Goal: Task Accomplishment & Management: Manage account settings

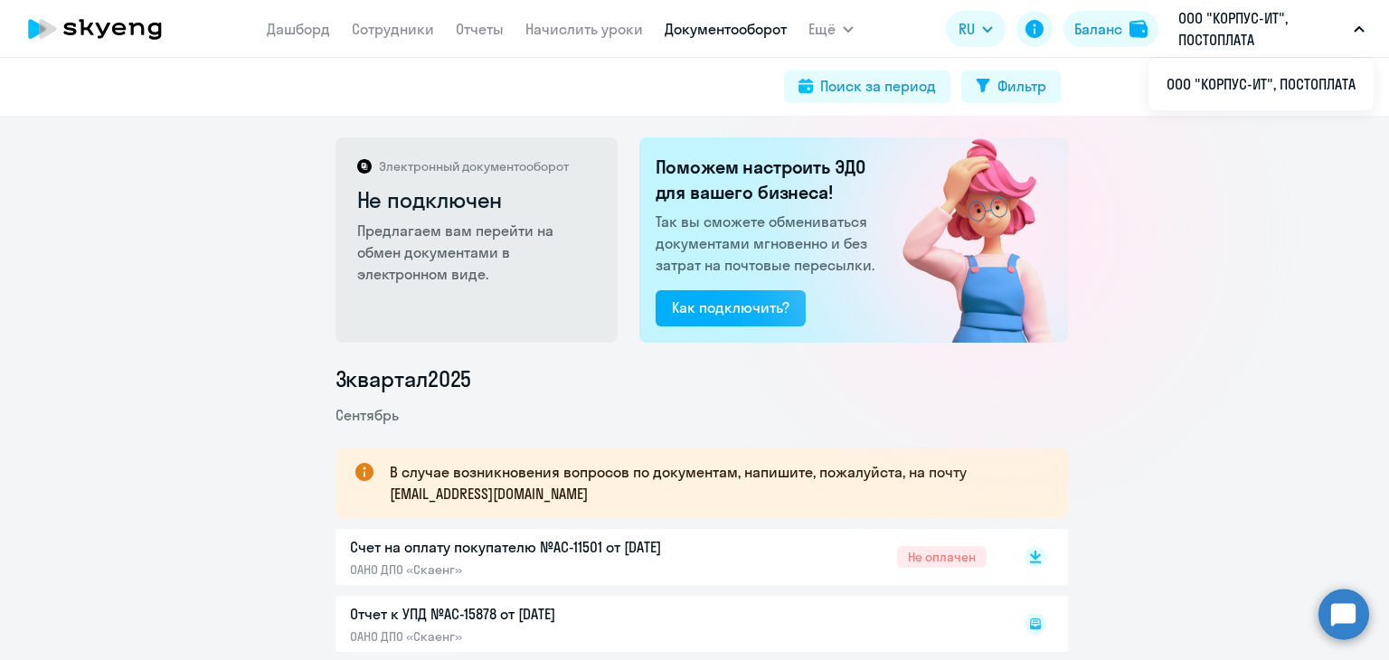
scroll to position [149, 0]
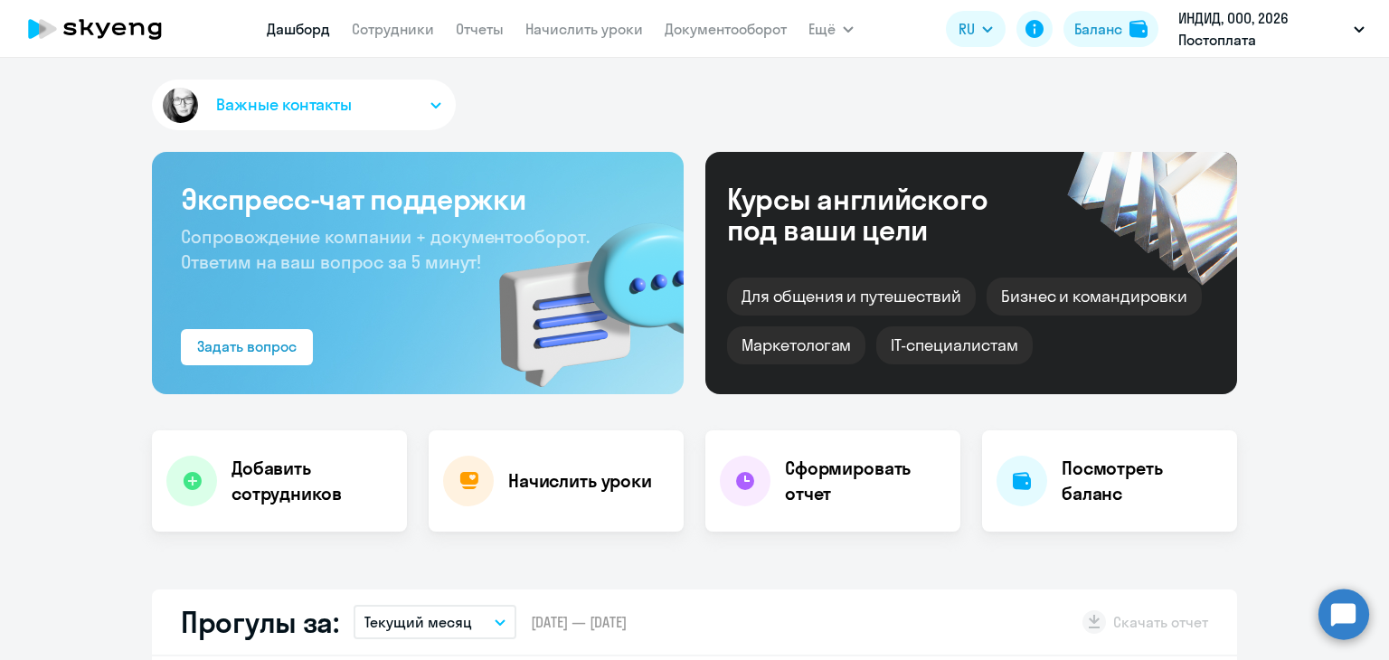
select select "30"
click at [553, 36] on link "Начислить уроки" at bounding box center [584, 29] width 118 height 18
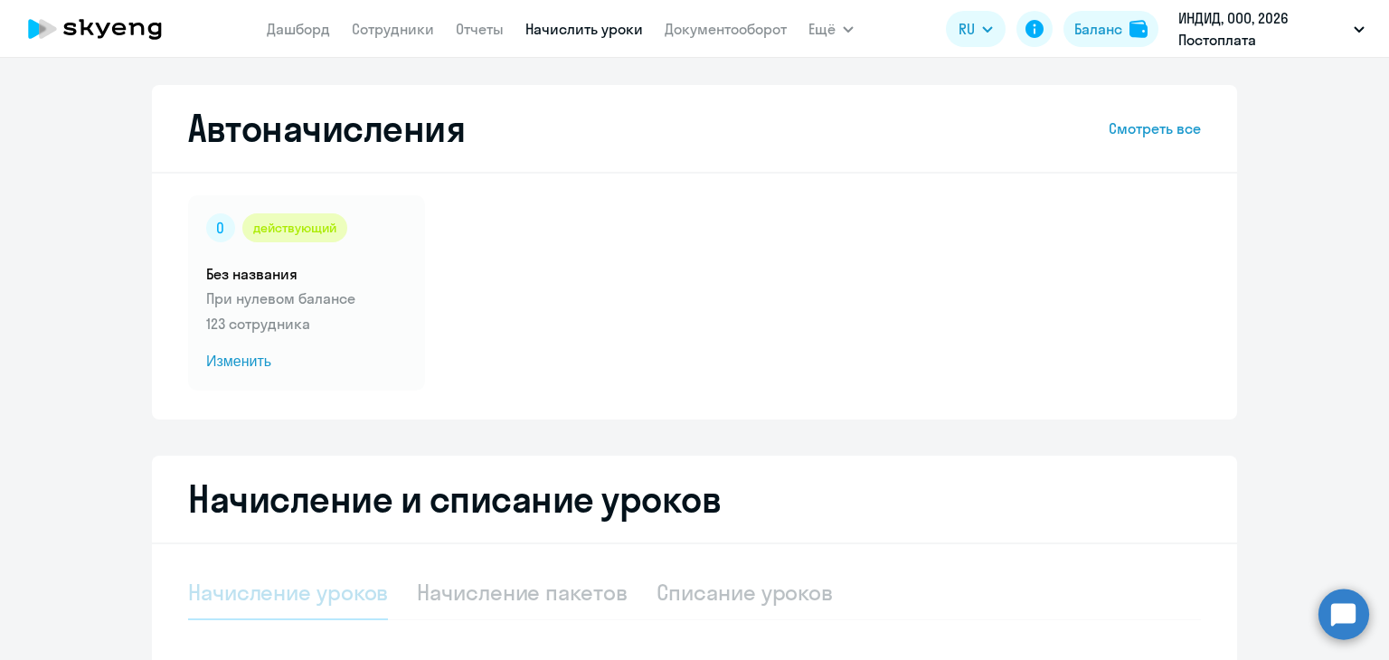
select select "10"
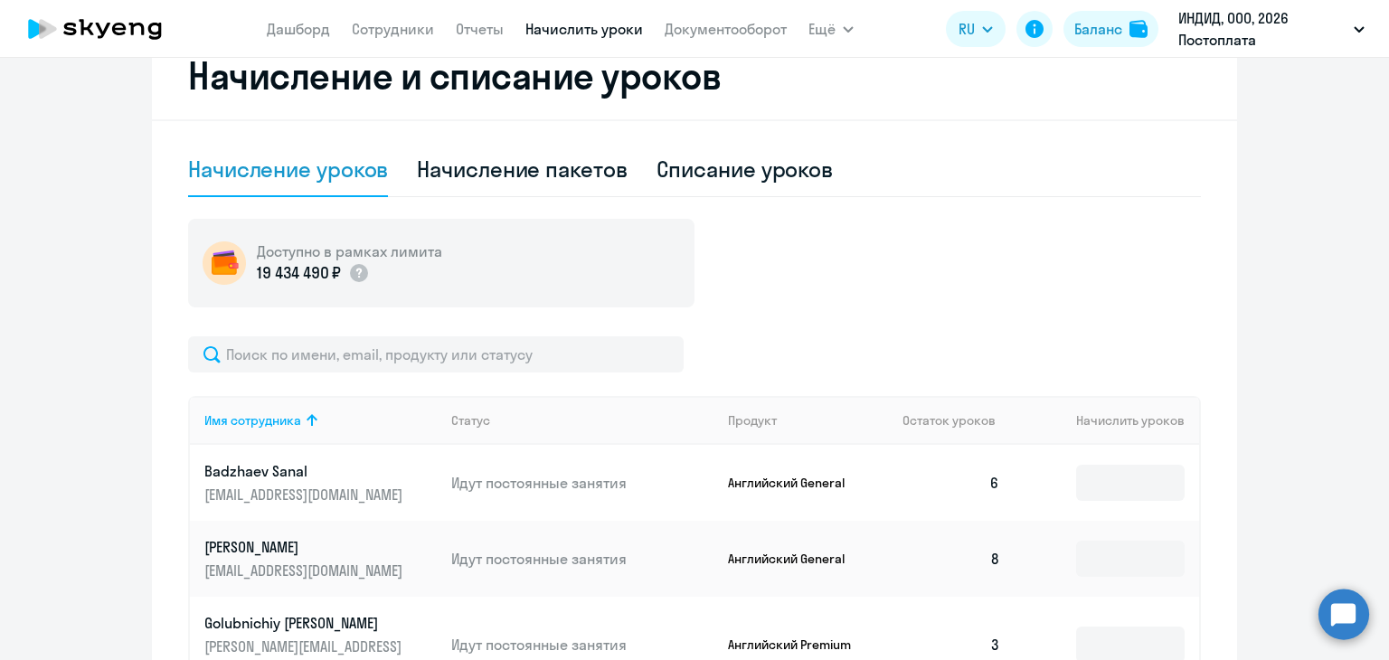
scroll to position [412, 0]
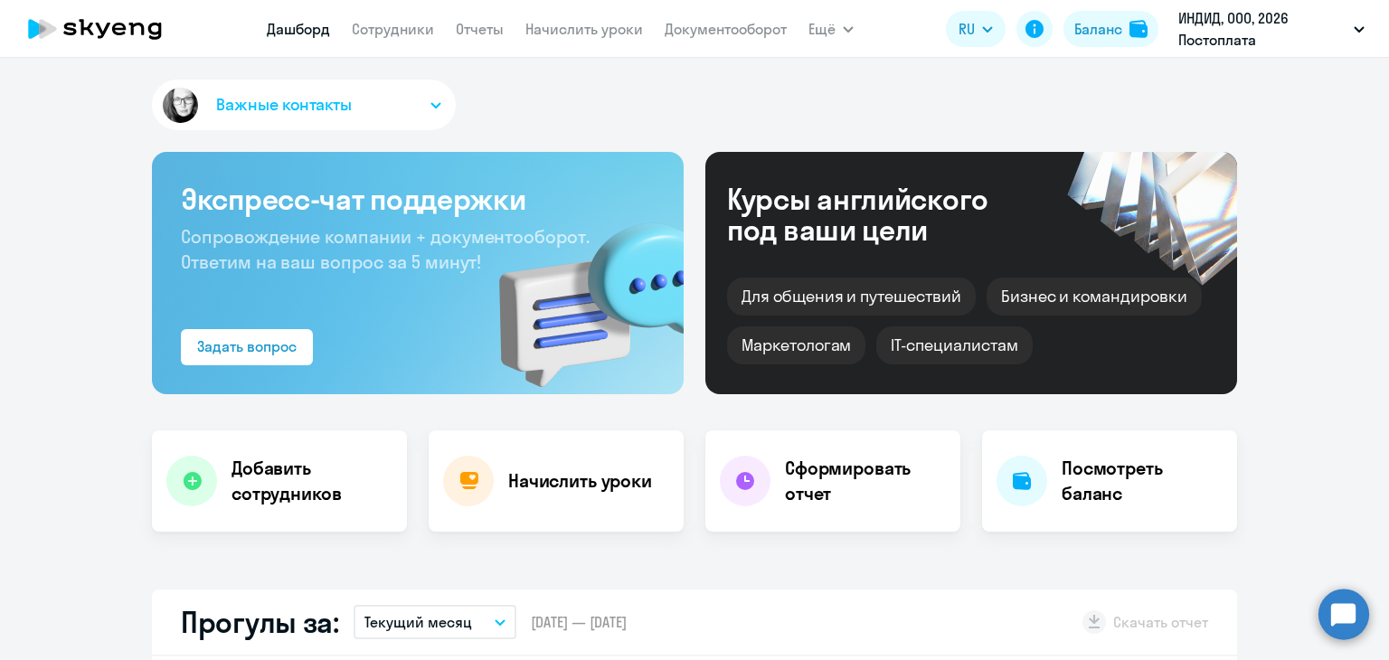
select select "30"
click at [571, 33] on link "Начислить уроки" at bounding box center [584, 29] width 118 height 18
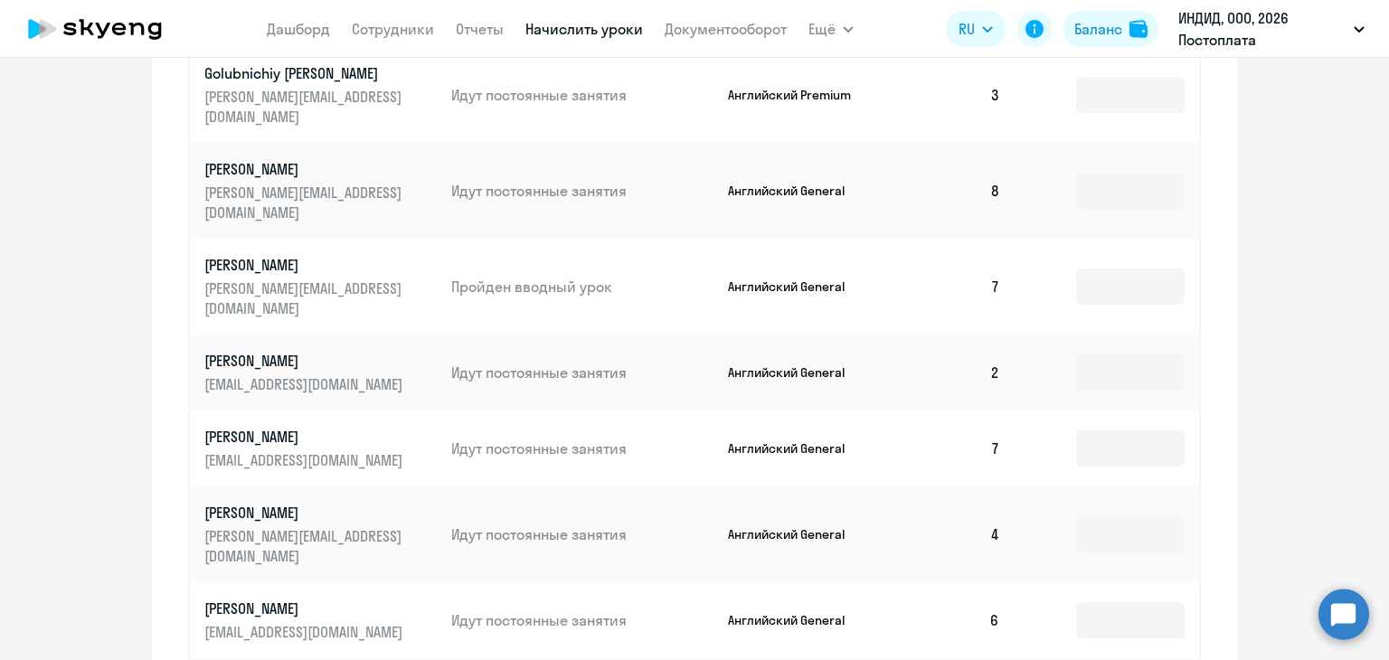
scroll to position [1136, 0]
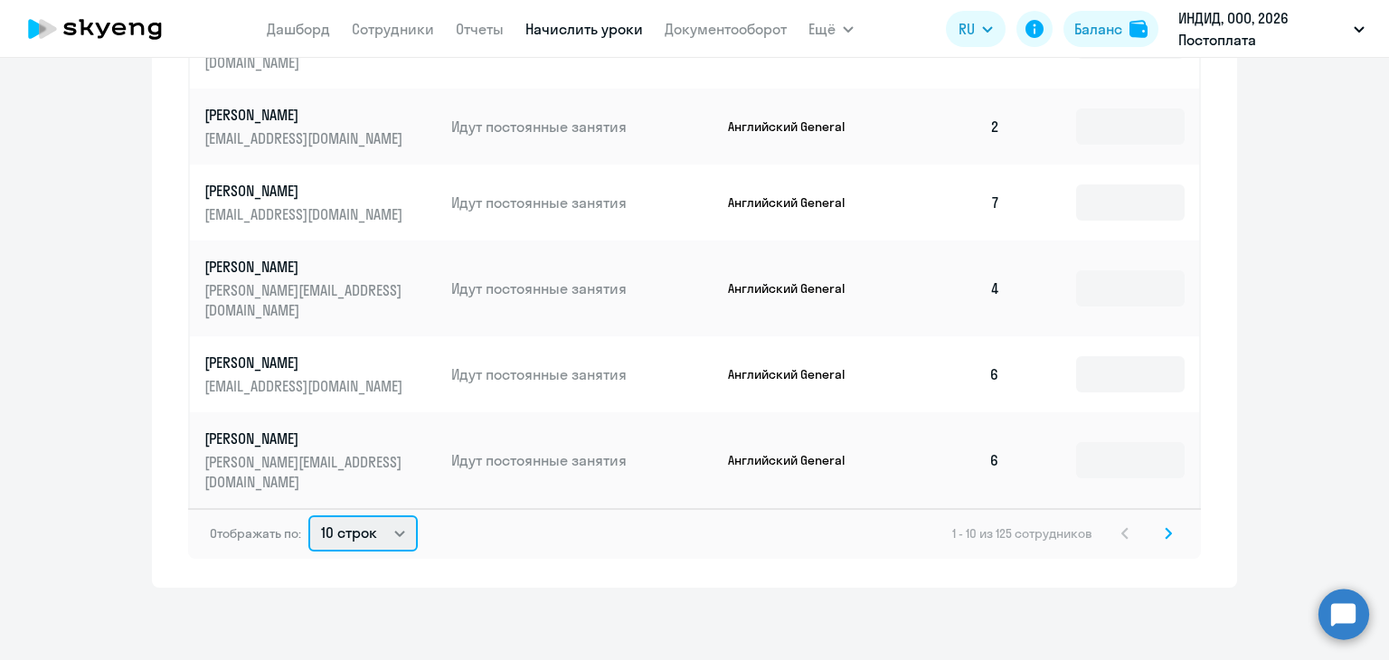
click at [338, 536] on select "10 строк 30 строк 50 строк" at bounding box center [362, 533] width 109 height 36
select select "50"
click at [308, 515] on select "10 строк 30 строк 50 строк" at bounding box center [362, 533] width 109 height 36
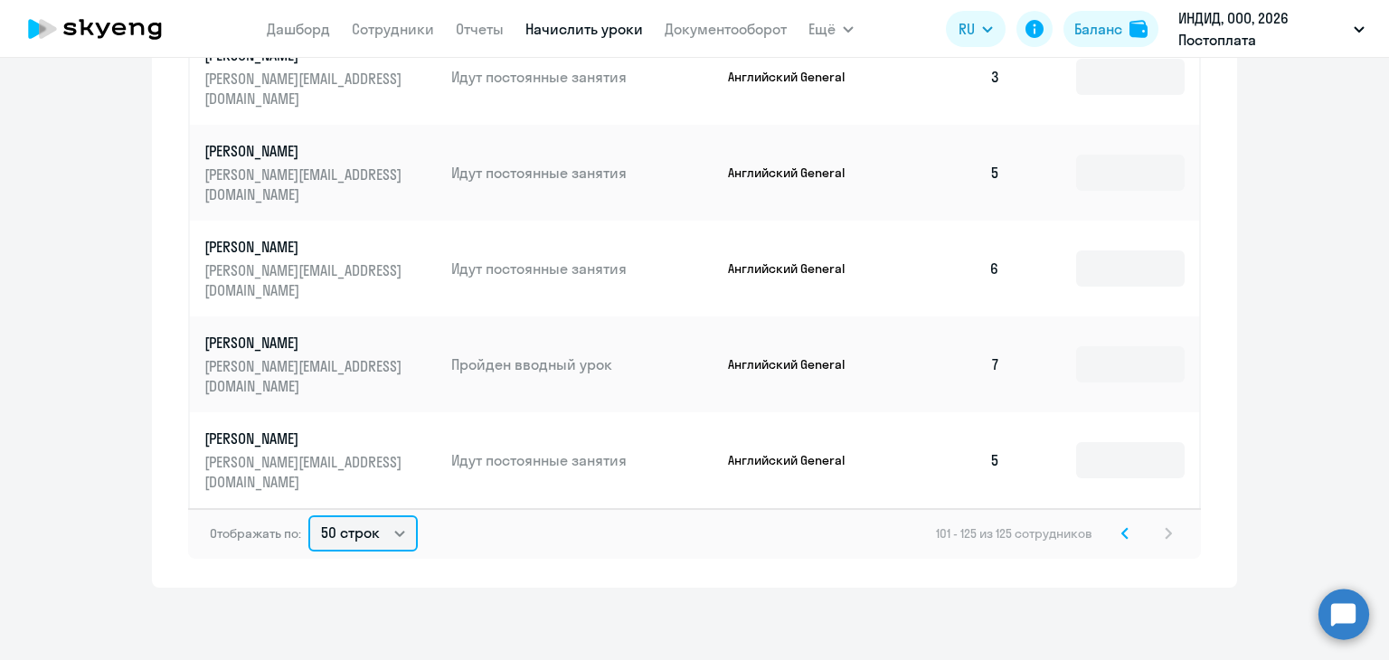
scroll to position [1421, 0]
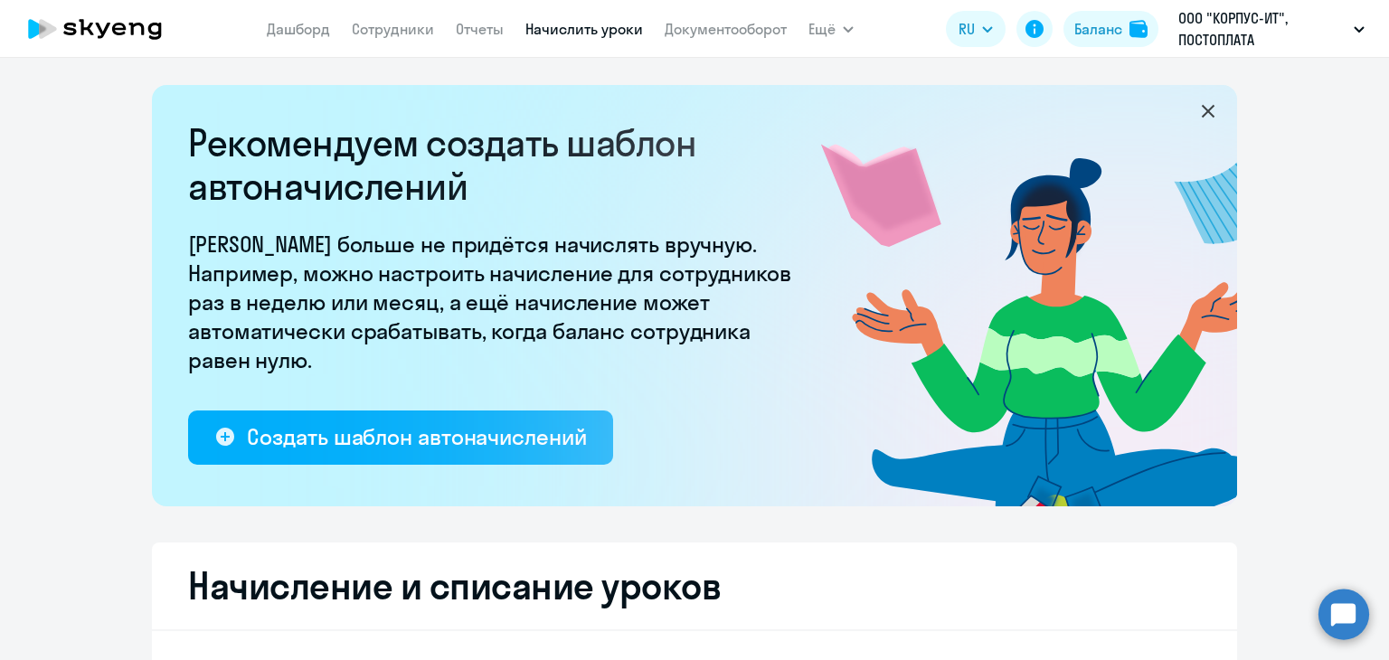
select select "50"
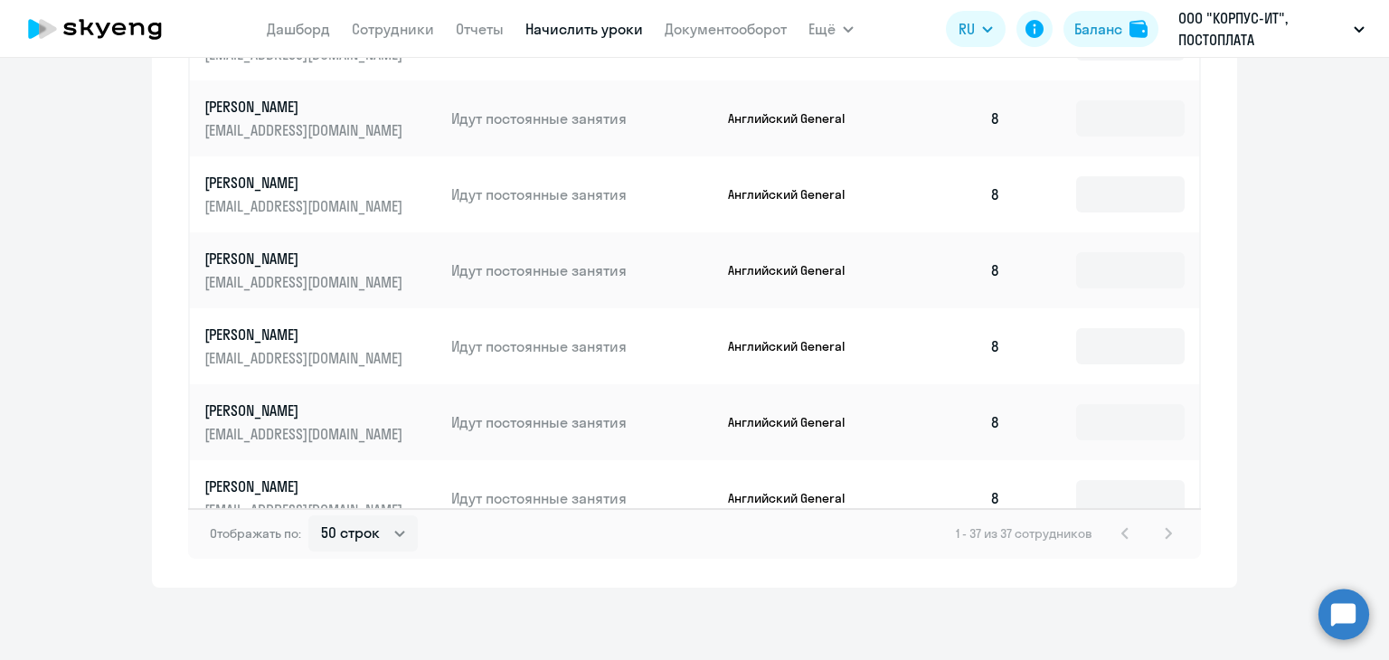
scroll to position [496, 0]
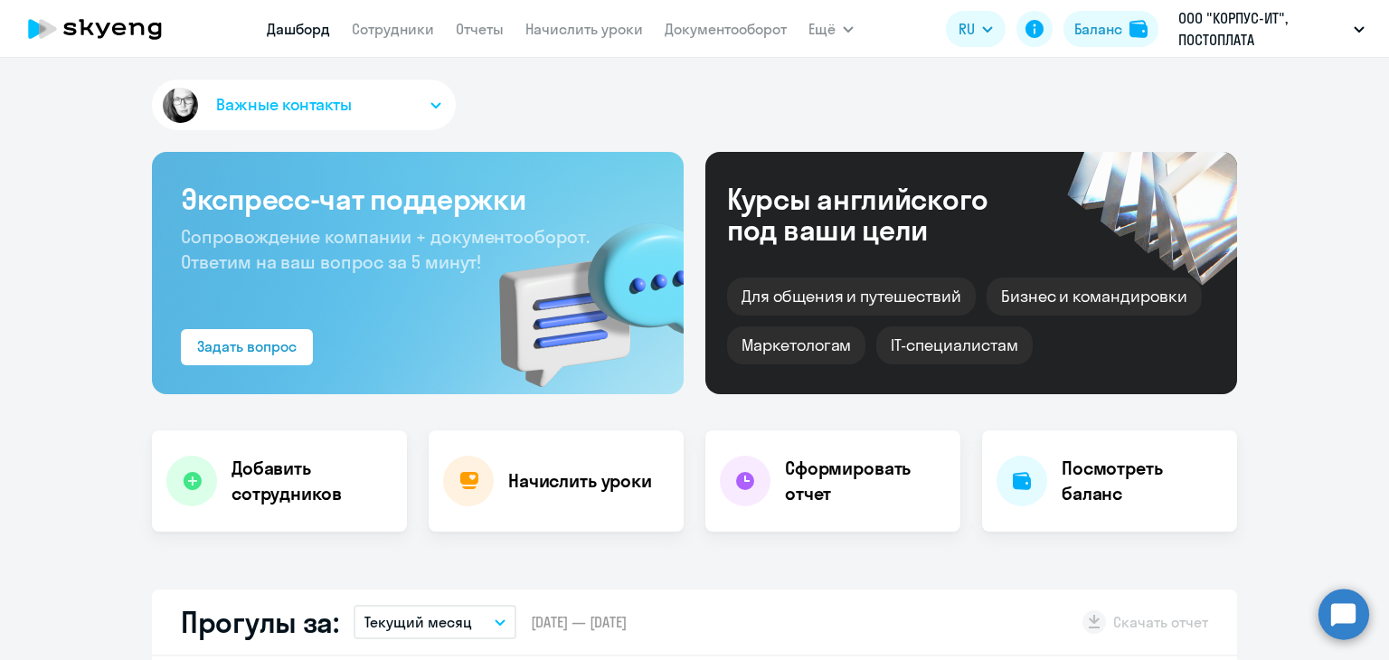
select select "30"
